Goal: Information Seeking & Learning: Find specific fact

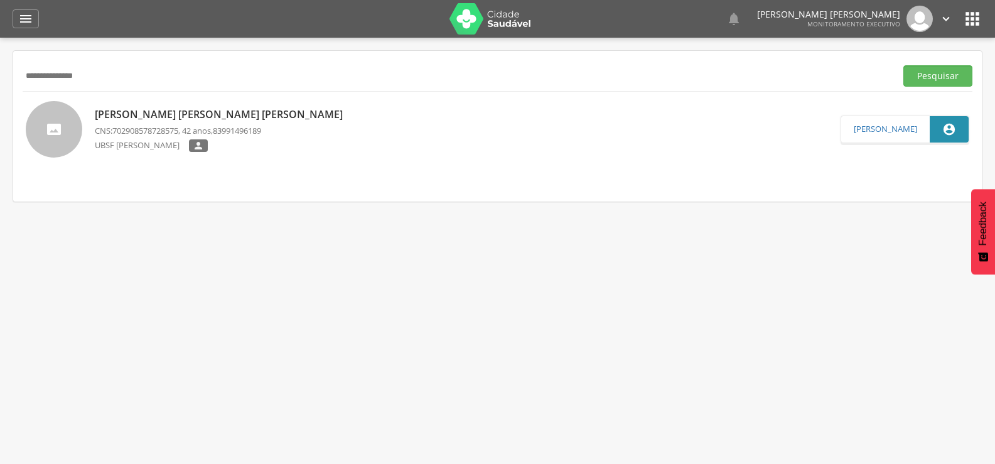
click at [0, 80] on div " Supervisão  Distritos  Ubs Coordenador: - Queimadas / PB Intervalo de Tempo…" at bounding box center [497, 270] width 995 height 464
click at [904, 65] on button "Pesquisar" at bounding box center [938, 75] width 69 height 21
drag, startPoint x: 127, startPoint y: 82, endPoint x: 0, endPoint y: 121, distance: 133.3
click at [0, 121] on div " Supervisão  Distritos  Ubs Coordenador: - Queimadas / PB Intervalo de Tempo…" at bounding box center [497, 270] width 995 height 464
type input "**********"
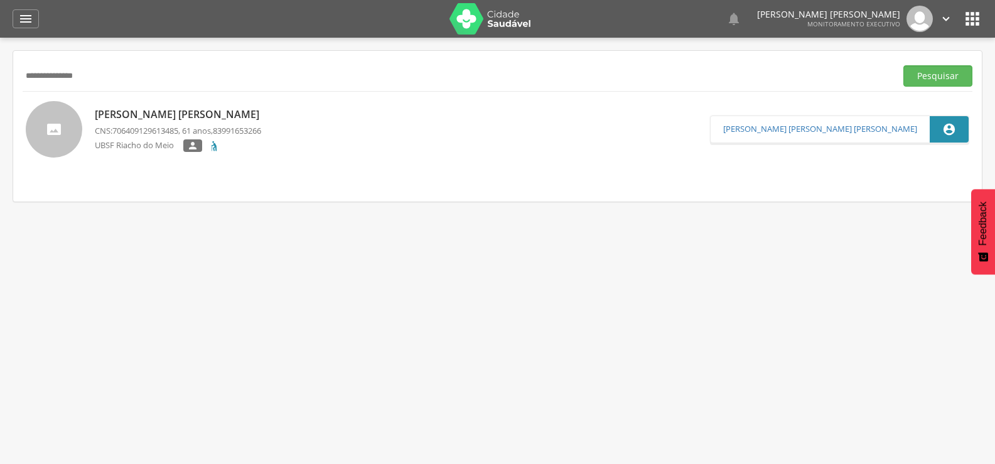
click at [904, 65] on button "Pesquisar" at bounding box center [938, 75] width 69 height 21
click at [201, 113] on p "[PERSON_NAME]" at bounding box center [180, 114] width 171 height 14
type input "**********"
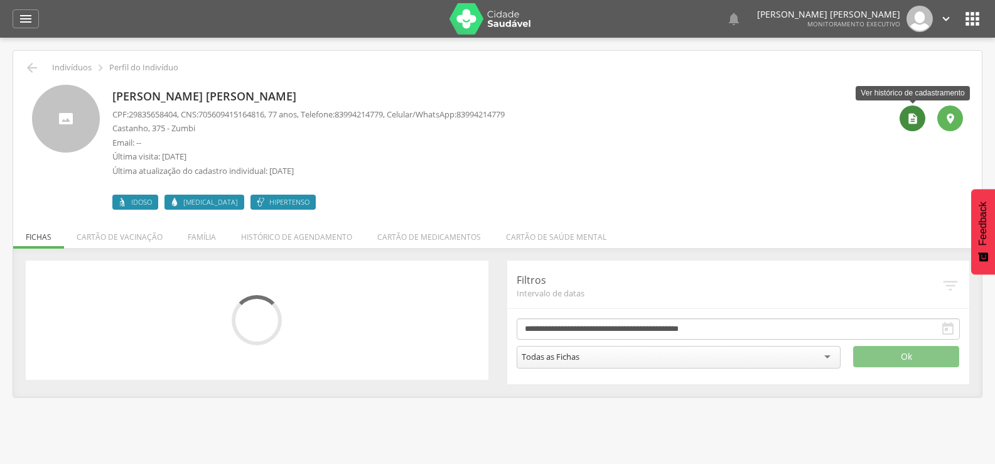
click at [910, 114] on icon "" at bounding box center [913, 118] width 13 height 13
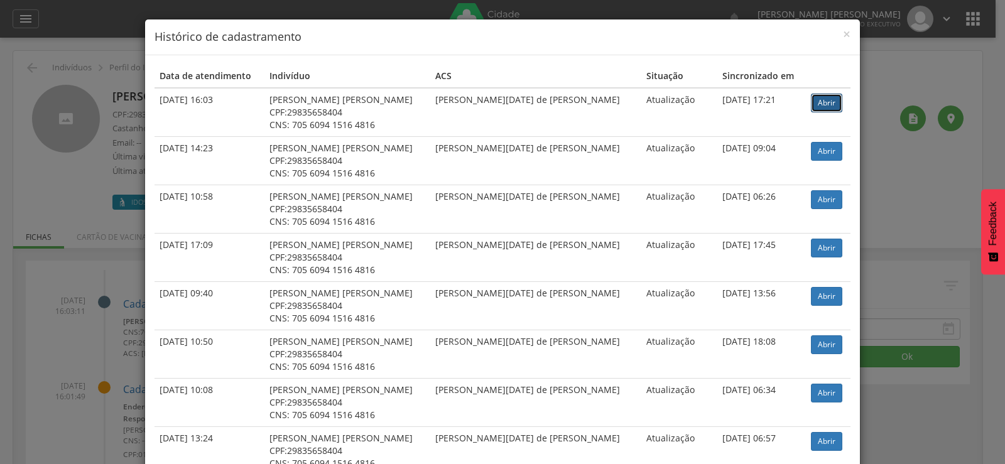
click at [822, 97] on link "Abrir" at bounding box center [826, 103] width 31 height 19
click at [843, 36] on span "×" at bounding box center [847, 34] width 8 height 18
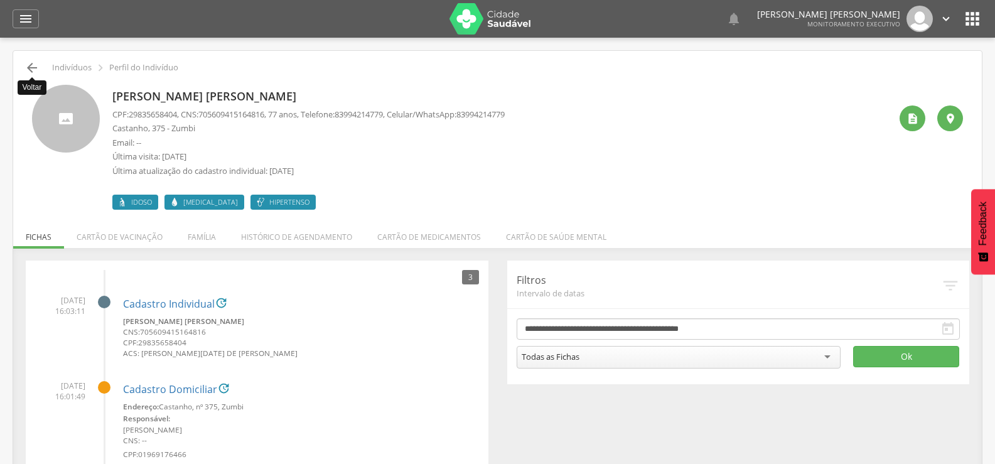
click at [29, 67] on icon "" at bounding box center [31, 67] width 15 height 15
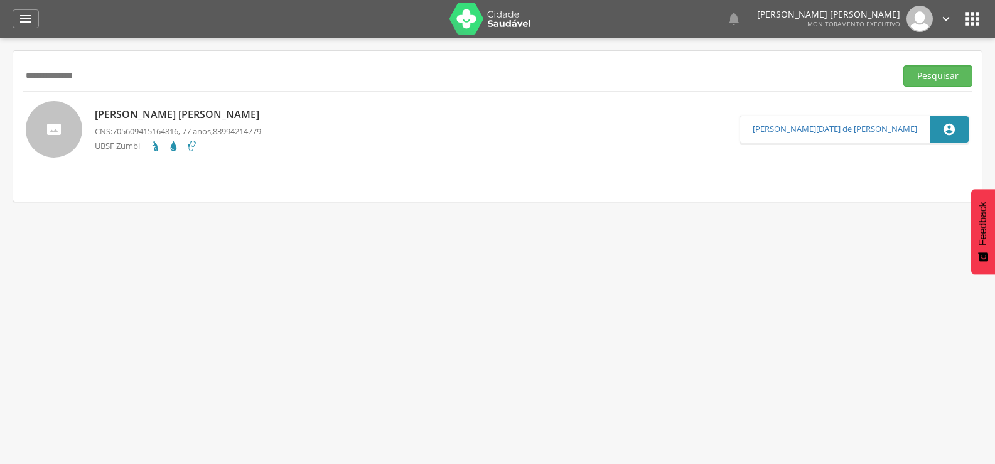
drag, startPoint x: 127, startPoint y: 79, endPoint x: 0, endPoint y: 80, distance: 127.5
click at [0, 80] on div " Supervisão  Distritos  Ubs Coordenador: - Queimadas / PB Intervalo de Tempo…" at bounding box center [497, 270] width 995 height 464
type input "**********"
click at [904, 65] on button "Pesquisar" at bounding box center [938, 75] width 69 height 21
drag, startPoint x: 141, startPoint y: 63, endPoint x: 114, endPoint y: 83, distance: 32.8
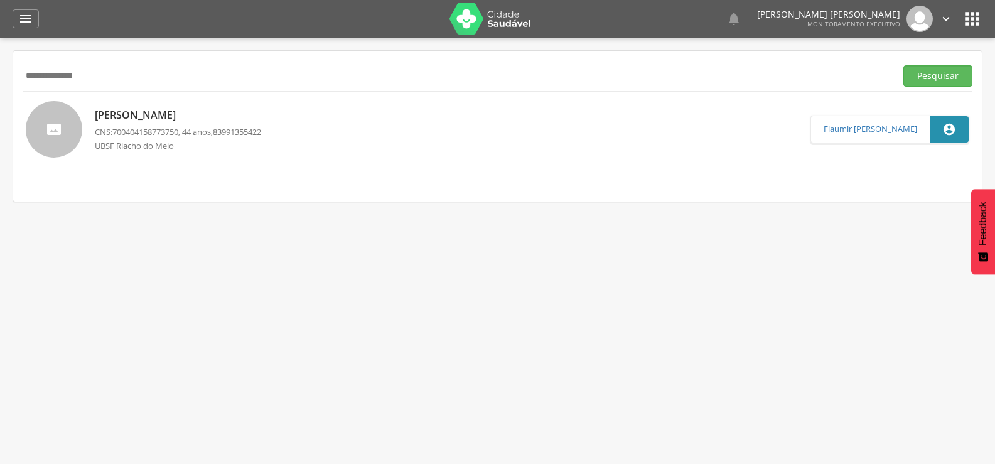
click at [114, 83] on div "**********" at bounding box center [498, 75] width 950 height 31
drag, startPoint x: 136, startPoint y: 89, endPoint x: 20, endPoint y: 89, distance: 115.6
click at [20, 89] on div "**********" at bounding box center [497, 126] width 969 height 151
click at [134, 78] on input "**********" at bounding box center [457, 75] width 869 height 21
drag, startPoint x: 134, startPoint y: 78, endPoint x: 8, endPoint y: 80, distance: 126.3
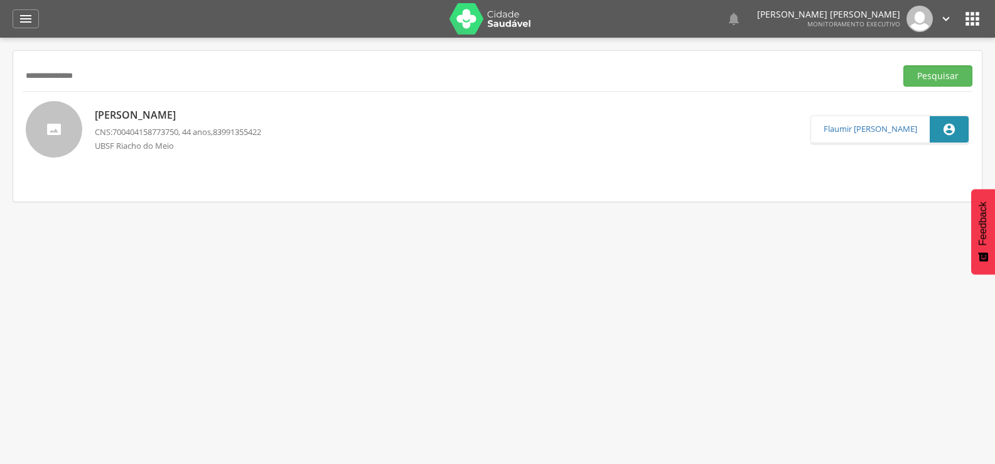
click at [8, 80] on div " Supervisão  Distritos  Ubs Coordenador: - Queimadas / PB Intervalo de Tempo…" at bounding box center [497, 270] width 995 height 464
click at [904, 65] on button "Pesquisar" at bounding box center [938, 75] width 69 height 21
drag, startPoint x: 136, startPoint y: 74, endPoint x: 0, endPoint y: 115, distance: 142.3
click at [0, 115] on div " Supervisão  Distritos  Ubs Coordenador: - Queimadas / PB Intervalo de Tempo…" at bounding box center [497, 270] width 995 height 464
click at [904, 65] on button "Pesquisar" at bounding box center [938, 75] width 69 height 21
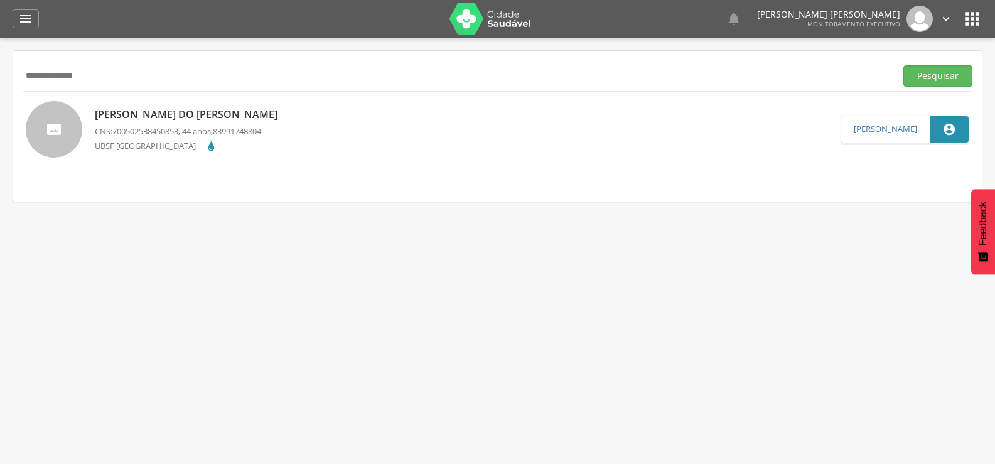
click at [159, 120] on p "Severino do Ramo Vieira da Silva" at bounding box center [189, 114] width 189 height 14
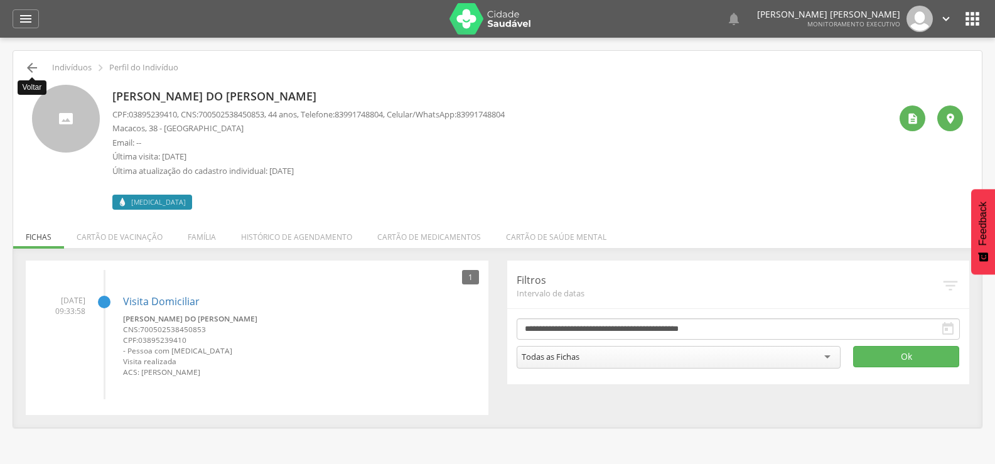
click at [33, 63] on icon "" at bounding box center [31, 67] width 15 height 15
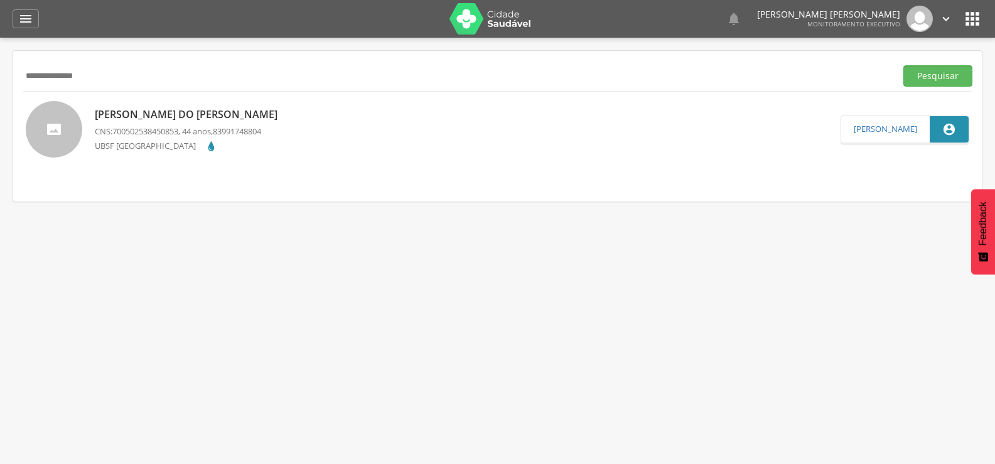
drag, startPoint x: 103, startPoint y: 65, endPoint x: 0, endPoint y: 74, distance: 103.4
click at [0, 74] on div " Supervisão  Distritos  Ubs Coordenador: - Queimadas / PB Intervalo de Tempo…" at bounding box center [497, 270] width 995 height 464
click at [904, 65] on button "Pesquisar" at bounding box center [938, 75] width 69 height 21
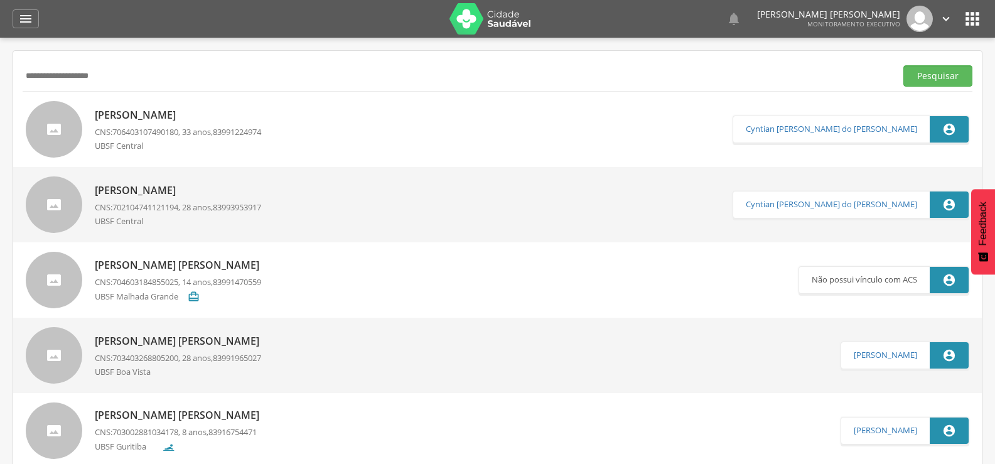
drag, startPoint x: 107, startPoint y: 84, endPoint x: 0, endPoint y: 102, distance: 108.3
click at [0, 102] on div " Supervisão  Distritos  Ubs Coordenador: - Queimadas / PB Intervalo de Tempo…" at bounding box center [497, 270] width 995 height 464
click at [904, 65] on button "Pesquisar" at bounding box center [938, 75] width 69 height 21
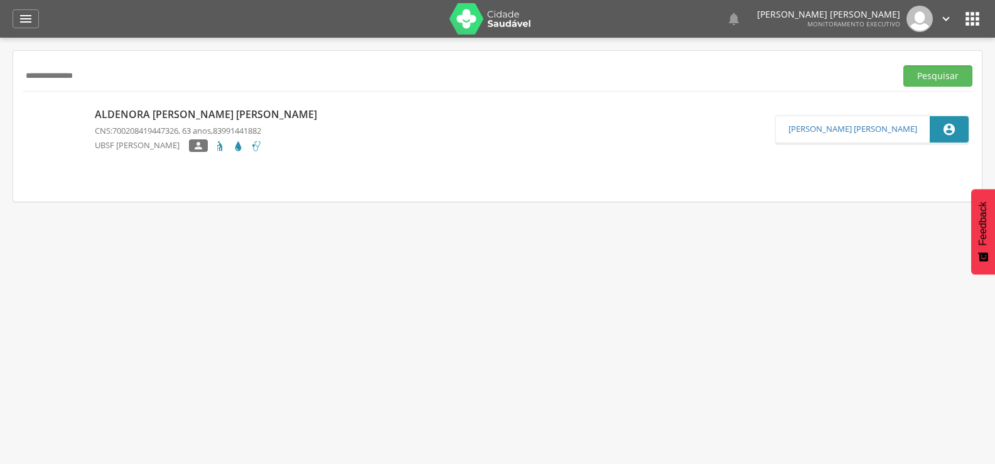
drag, startPoint x: 151, startPoint y: 79, endPoint x: 0, endPoint y: 80, distance: 150.7
click at [0, 80] on div " Supervisão  Distritos  Ubs Coordenador: - Queimadas / PB Intervalo de Tempo…" at bounding box center [497, 270] width 995 height 464
type input "**********"
click at [904, 65] on button "Pesquisar" at bounding box center [938, 75] width 69 height 21
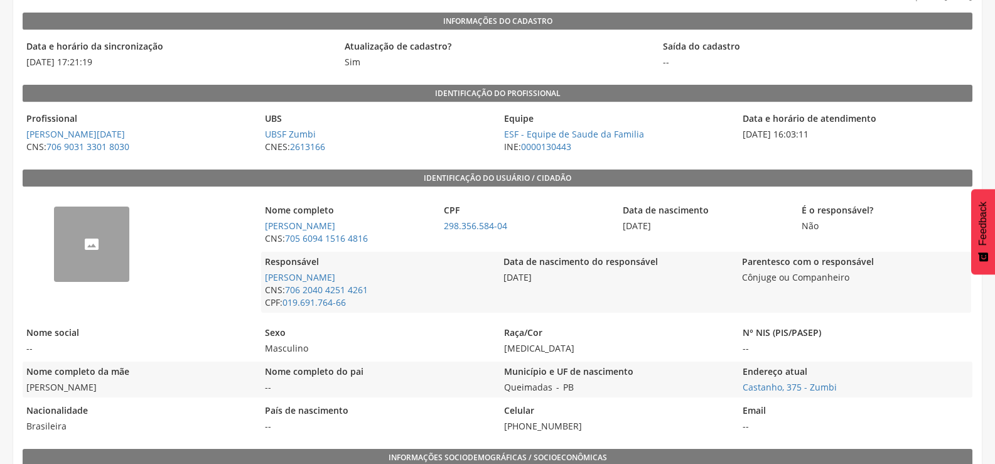
scroll to position [143, 0]
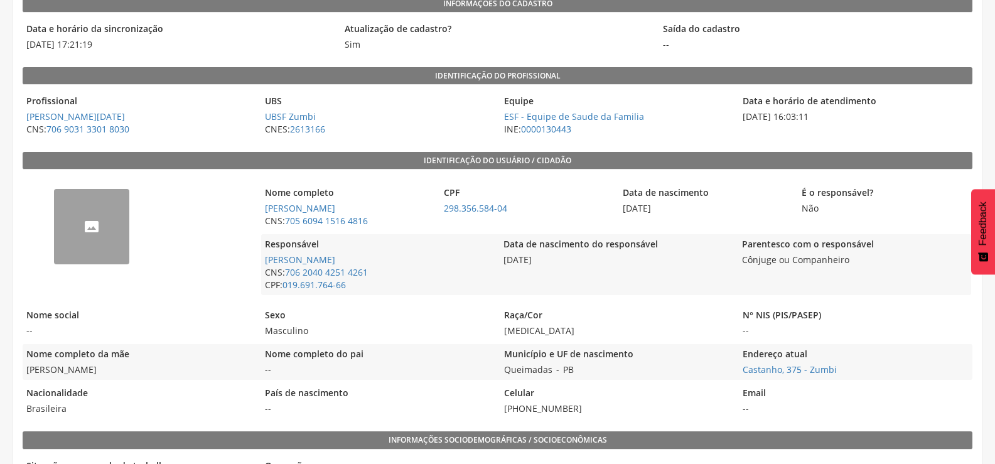
drag, startPoint x: 677, startPoint y: 208, endPoint x: 612, endPoint y: 207, distance: 65.3
click at [612, 207] on div "Nome completo [PERSON_NAME] CNS: 705 6094 1516 4816 CPF 298.356.584-04 Data de …" at bounding box center [616, 207] width 710 height 48
copy div "Data de nascimento [DATE]"
click at [632, 232] on div "Nome completo [PERSON_NAME] CNS: 705 6094 1516 4816 CPF 298.356.584-04 Data de …" at bounding box center [616, 239] width 710 height 126
drag, startPoint x: 612, startPoint y: 208, endPoint x: 641, endPoint y: 207, distance: 29.5
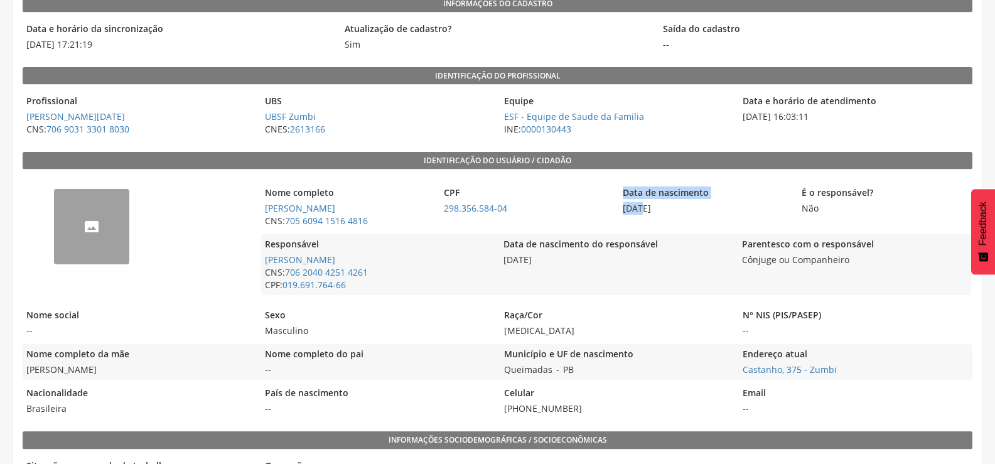
click at [641, 207] on div "Nome completo [PERSON_NAME] CNS: 705 6094 1516 4816 CPF 298.356.584-04 Data de …" at bounding box center [616, 207] width 710 height 48
click at [631, 227] on div "Data de nascimento [DATE]" at bounding box center [705, 207] width 173 height 48
drag, startPoint x: 625, startPoint y: 210, endPoint x: 676, endPoint y: 204, distance: 50.6
click at [676, 204] on span "[DATE]" at bounding box center [705, 208] width 173 height 13
copy span "[DATE]"
